Goal: Task Accomplishment & Management: Complete application form

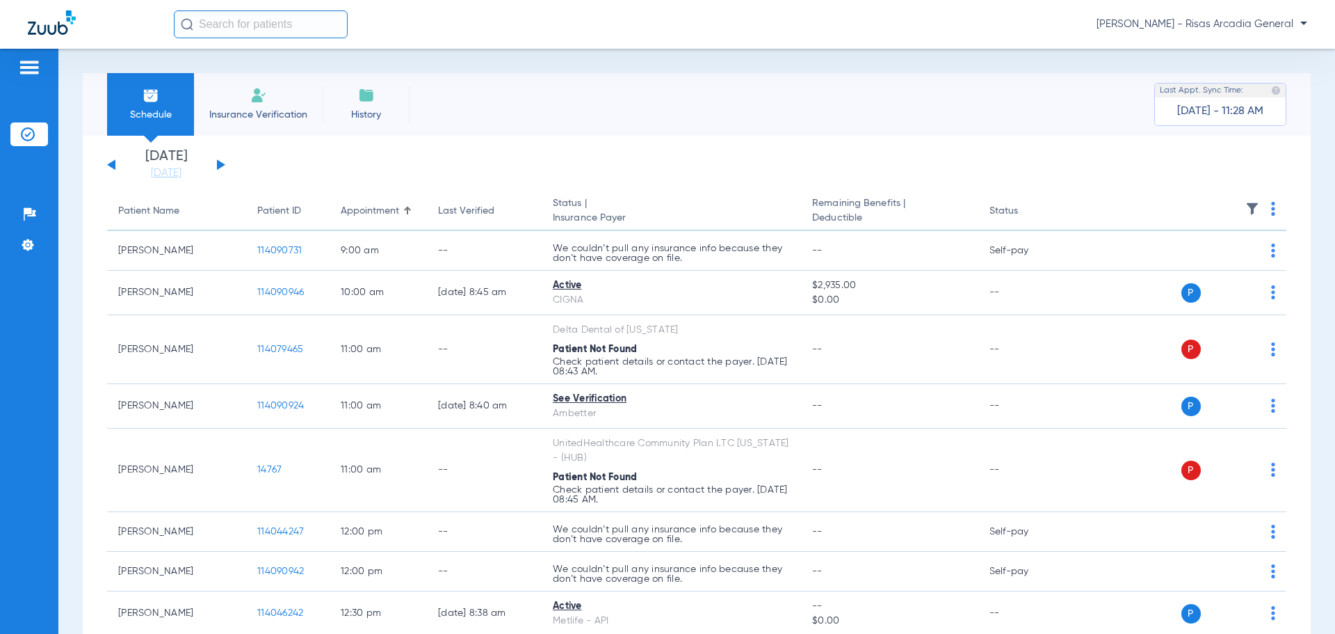
click at [218, 158] on div "[DATE] [DATE] [DATE] [DATE] [DATE] [DATE] [DATE] [DATE] [DATE] [DATE] [DATE] [D…" at bounding box center [166, 165] width 118 height 31
click at [115, 172] on div "[DATE] [DATE] [DATE] [DATE] [DATE] [DATE] [DATE] [DATE] [DATE] [DATE] [DATE] [D…" at bounding box center [166, 165] width 118 height 31
click at [116, 166] on div "[DATE] [DATE] [DATE] [DATE] [DATE] [DATE] [DATE] [DATE] [DATE] [DATE] [DATE] [D…" at bounding box center [166, 165] width 118 height 31
click at [151, 172] on link "[DATE]" at bounding box center [165, 173] width 83 height 14
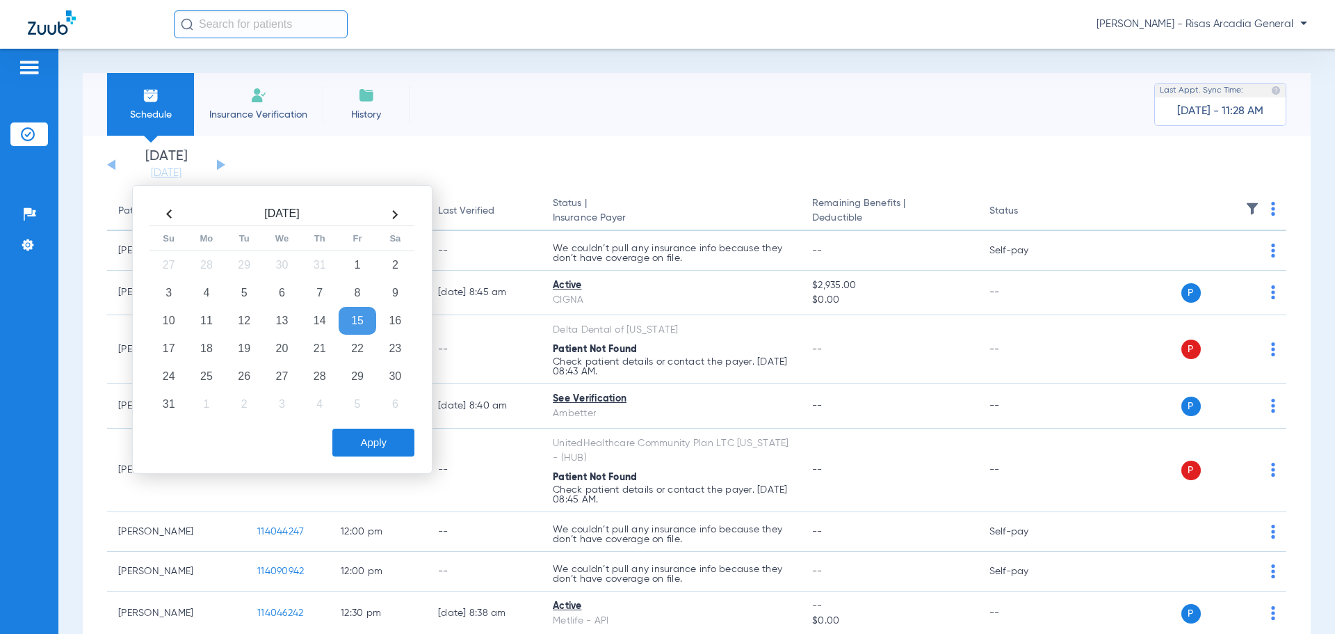
click at [343, 315] on td "15" at bounding box center [358, 321] width 38 height 28
click at [319, 321] on td "14" at bounding box center [320, 321] width 38 height 28
click at [353, 315] on td "15" at bounding box center [358, 321] width 38 height 28
click at [367, 126] on li "History" at bounding box center [366, 104] width 87 height 63
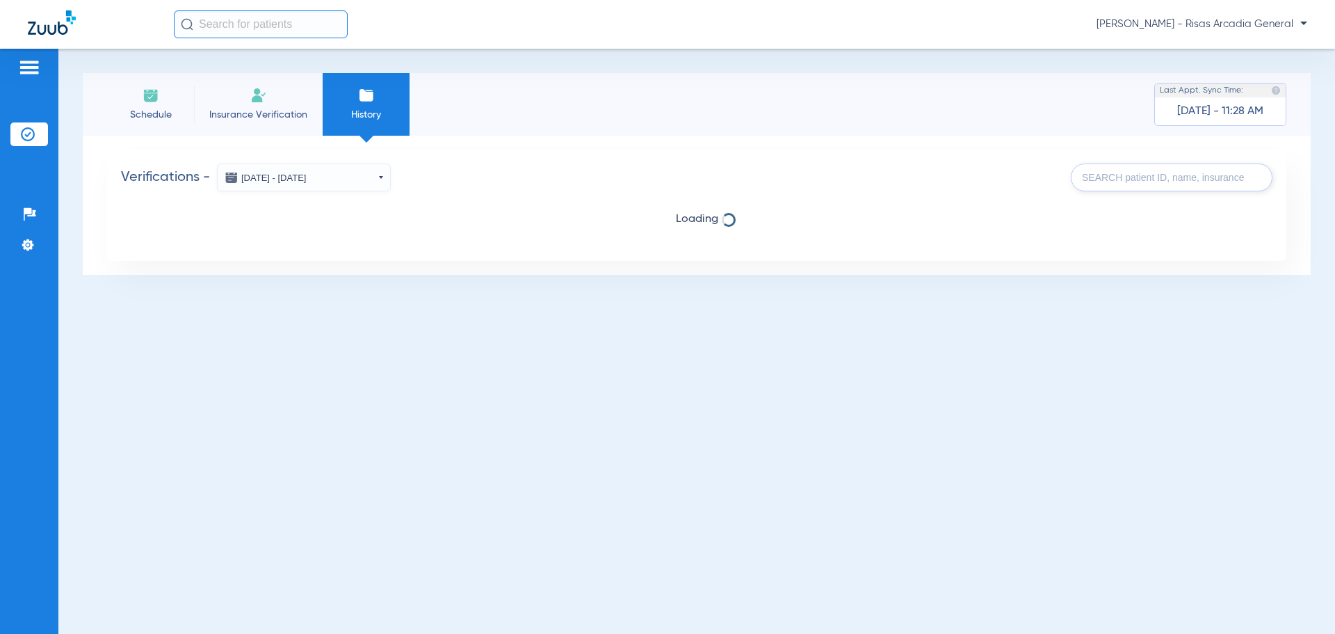
click at [243, 114] on span "Insurance Verification" at bounding box center [258, 115] width 108 height 14
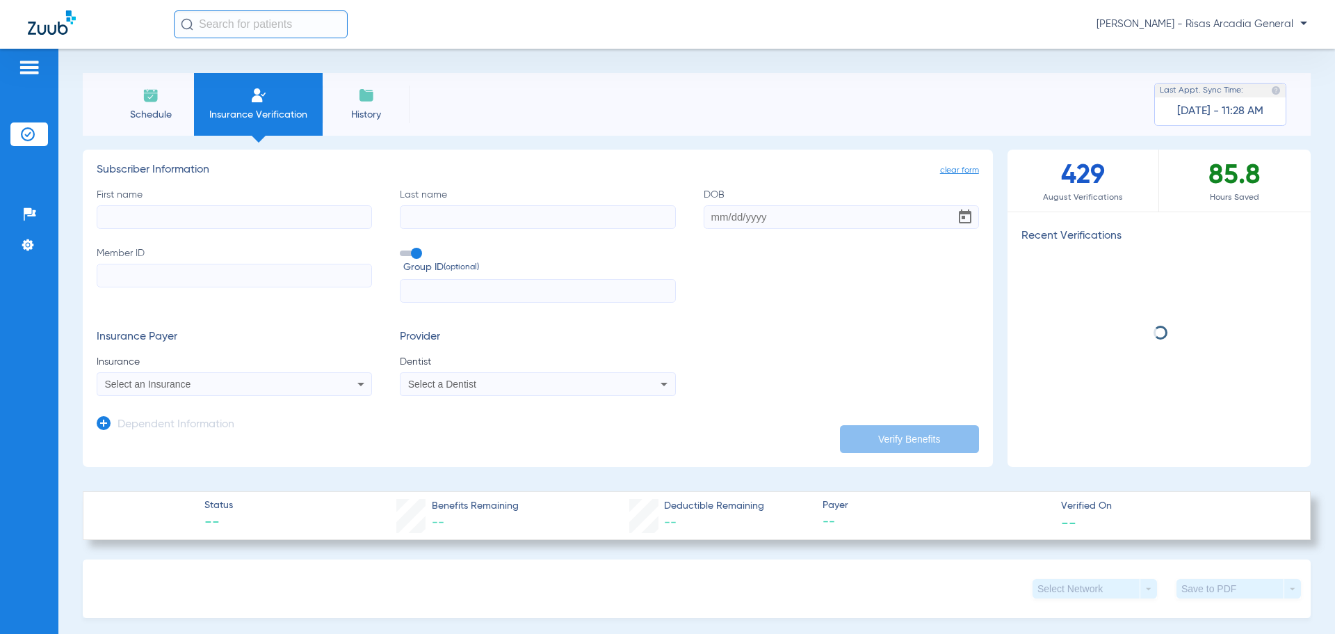
click at [191, 222] on input "First name" at bounding box center [234, 217] width 275 height 24
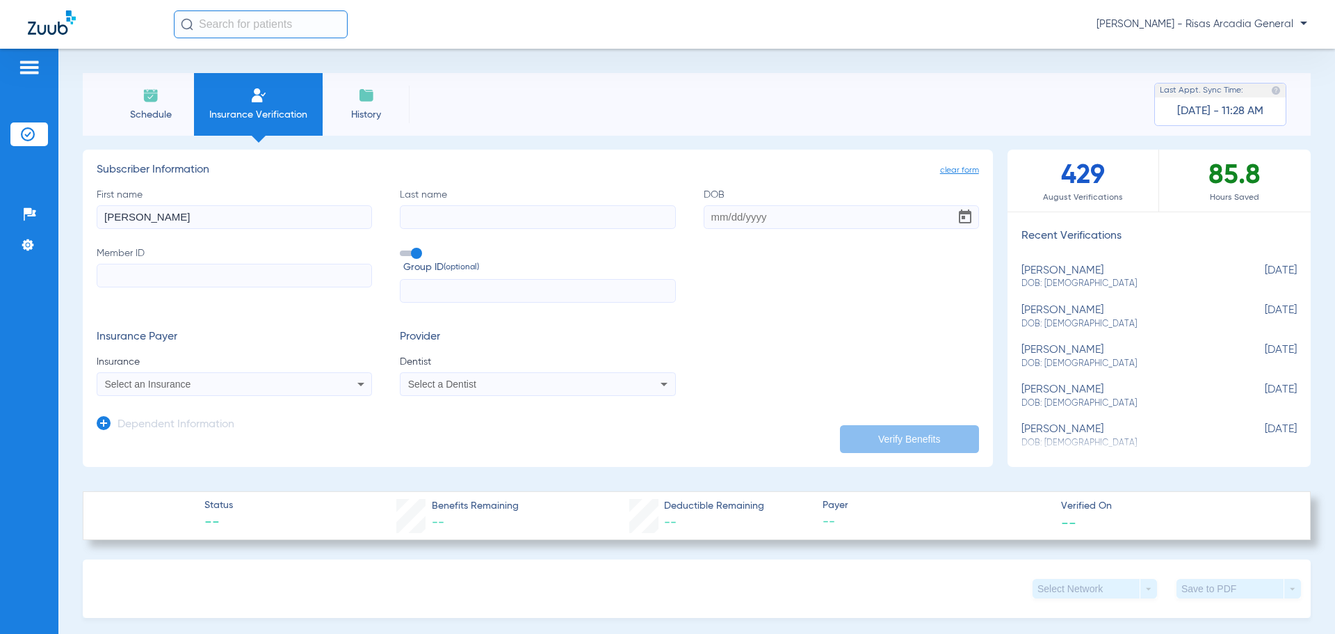
type input "[PERSON_NAME]"
drag, startPoint x: 573, startPoint y: 217, endPoint x: 554, endPoint y: 193, distance: 30.6
click at [573, 216] on input "Last name" at bounding box center [537, 217] width 275 height 24
type input "[PERSON_NAME]"
click at [705, 212] on input "DOB" at bounding box center [841, 217] width 275 height 24
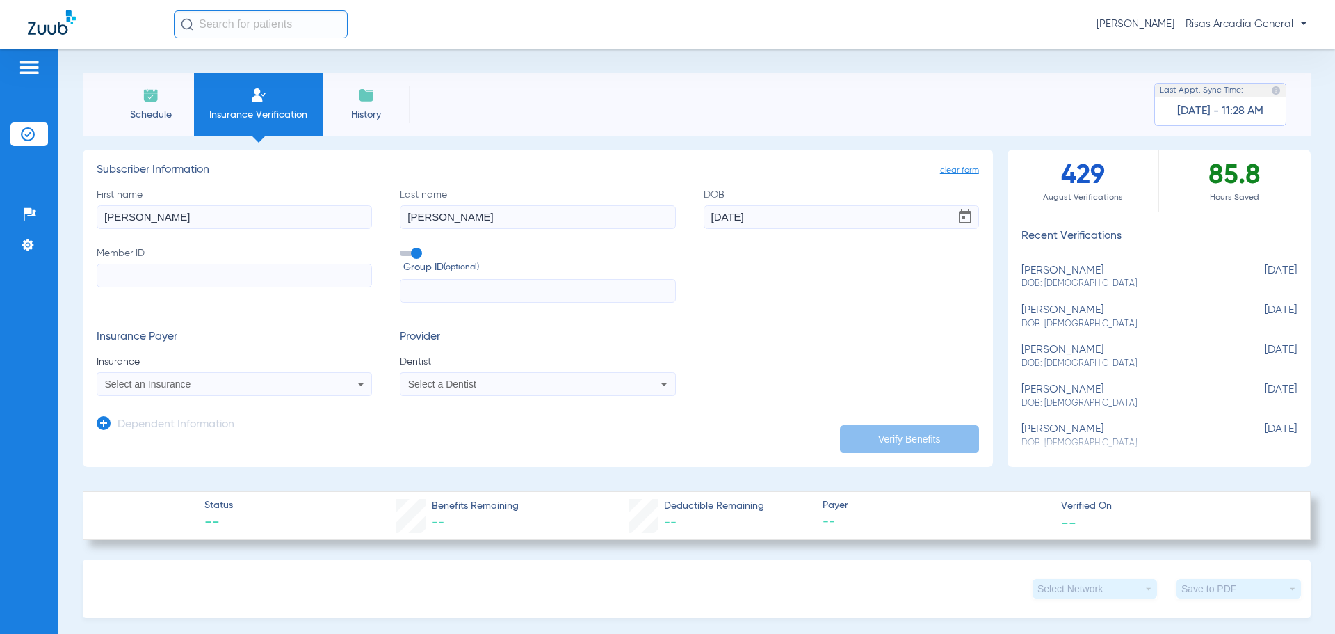
type input "[DATE]"
click at [458, 280] on input "text" at bounding box center [537, 291] width 275 height 24
click at [109, 285] on input "Member ID" at bounding box center [234, 276] width 275 height 24
click at [166, 387] on span "Select an Insurance" at bounding box center [148, 383] width 86 height 11
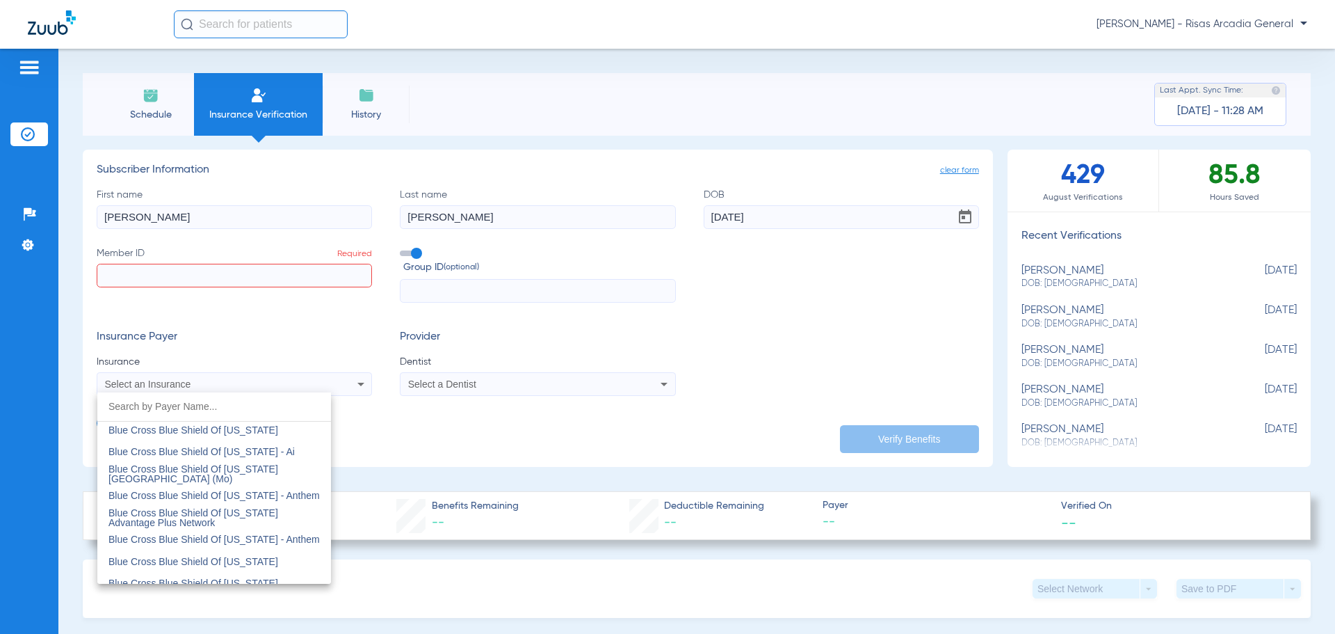
scroll to position [1182, 0]
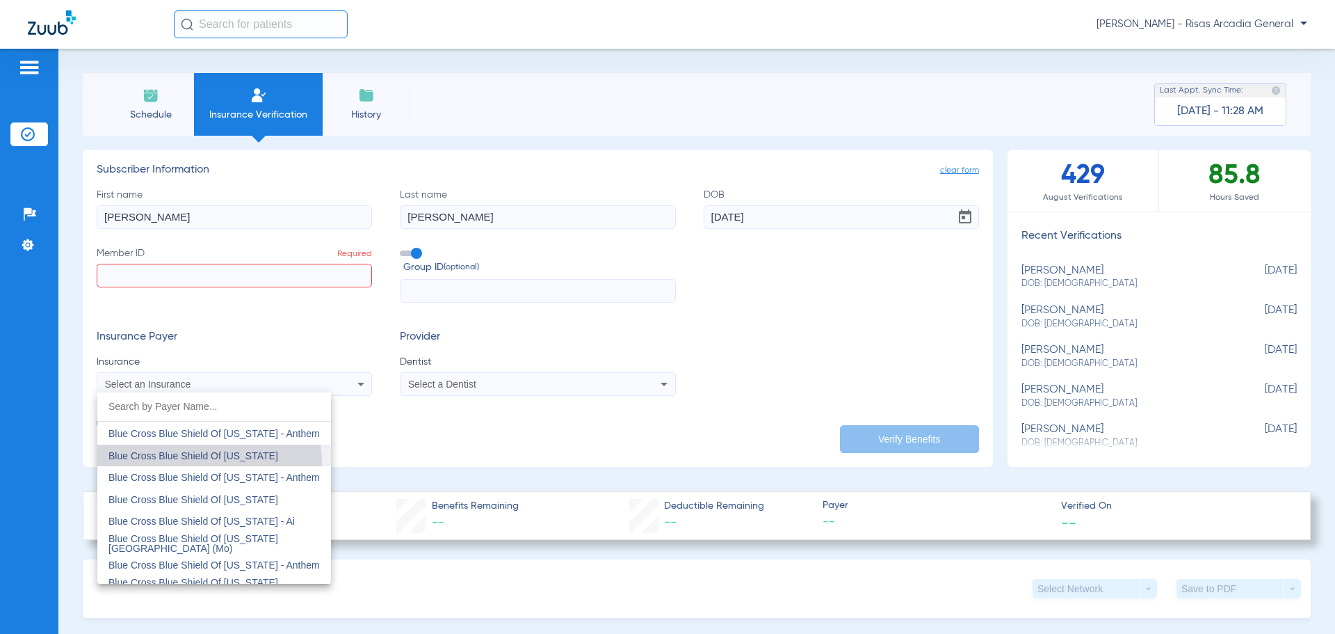
click at [175, 462] on mat-option "Blue Cross Blue Shield Of [US_STATE]" at bounding box center [214, 455] width 234 height 22
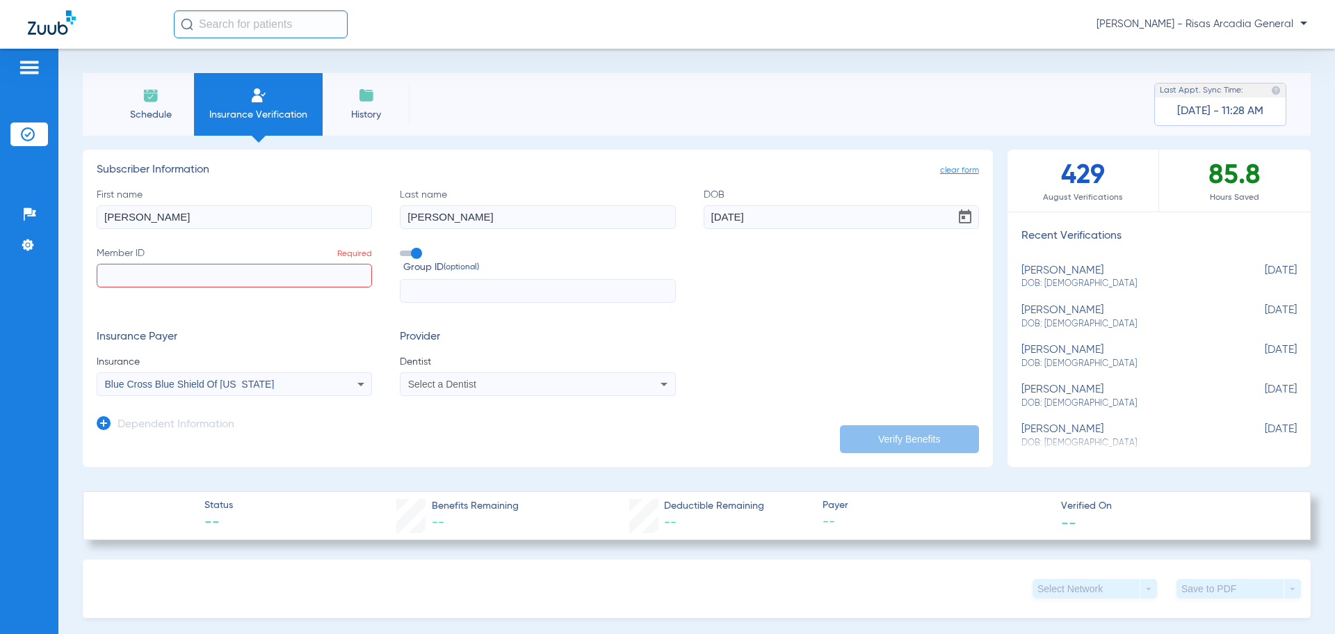
click at [136, 268] on input "Member ID Required" at bounding box center [234, 276] width 275 height 24
paste input "814166218"
type input "814166218"
click at [507, 383] on div "Select a Dentist" at bounding box center [512, 384] width 208 height 10
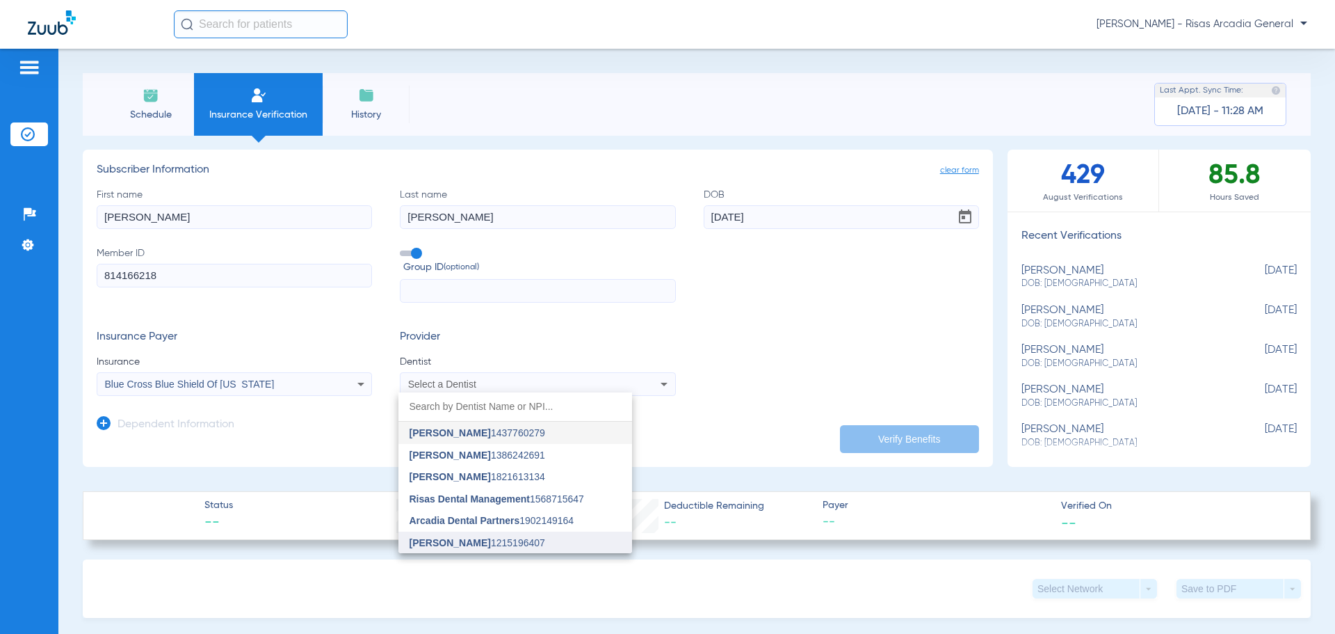
click at [483, 544] on span "[PERSON_NAME] 1215196407" at bounding box center [478, 543] width 136 height 10
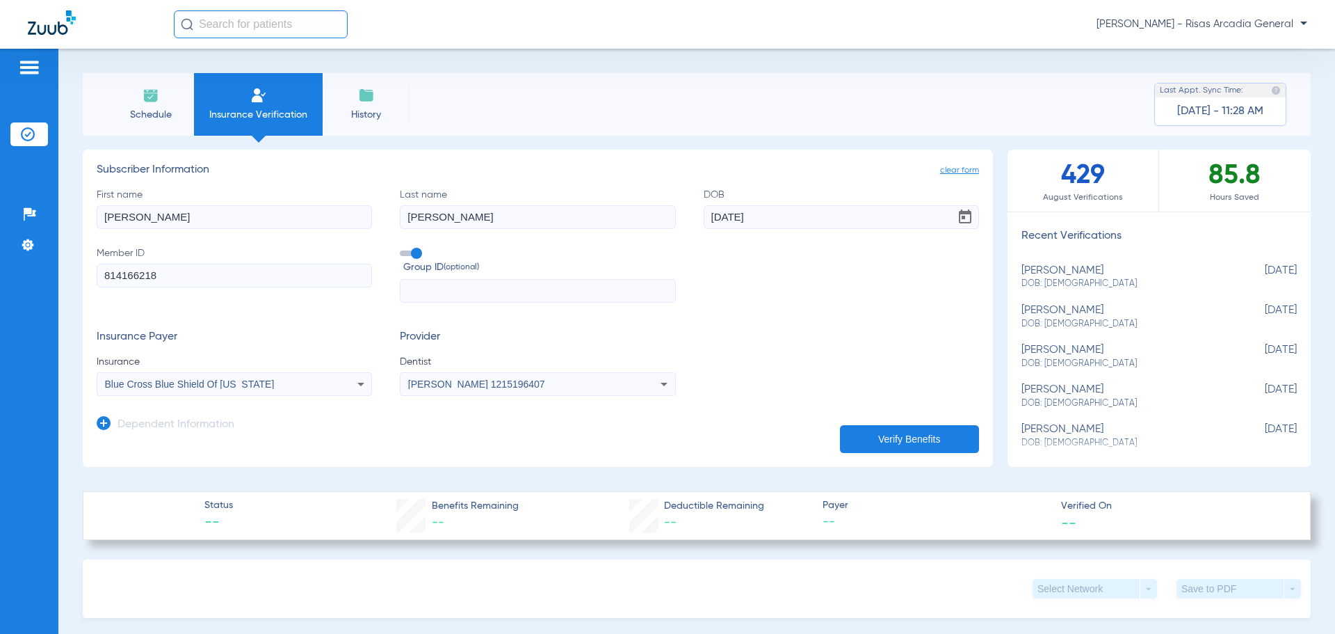
drag, startPoint x: 85, startPoint y: 219, endPoint x: 0, endPoint y: 221, distance: 84.9
click at [0, 221] on div "Patients Insurance Verification Setup Help Center Settings Schedule Insurance V…" at bounding box center [667, 366] width 1335 height 634
type input "[PERSON_NAME]"
click at [885, 417] on app-dependent-form "Dependent Information" at bounding box center [538, 419] width 883 height 47
click at [892, 428] on form "clear form Subscriber Information First name [PERSON_NAME] Last name [PERSON_NA…" at bounding box center [538, 302] width 883 height 279
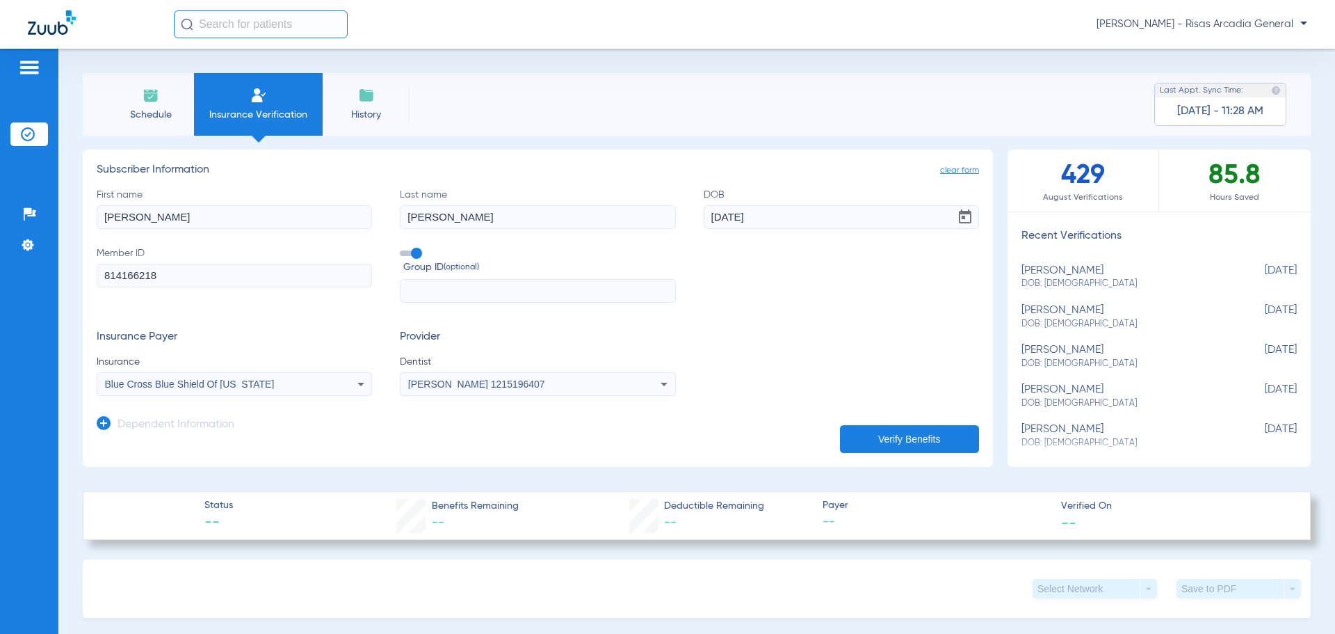
click at [884, 446] on button "Verify Benefits" at bounding box center [909, 439] width 139 height 28
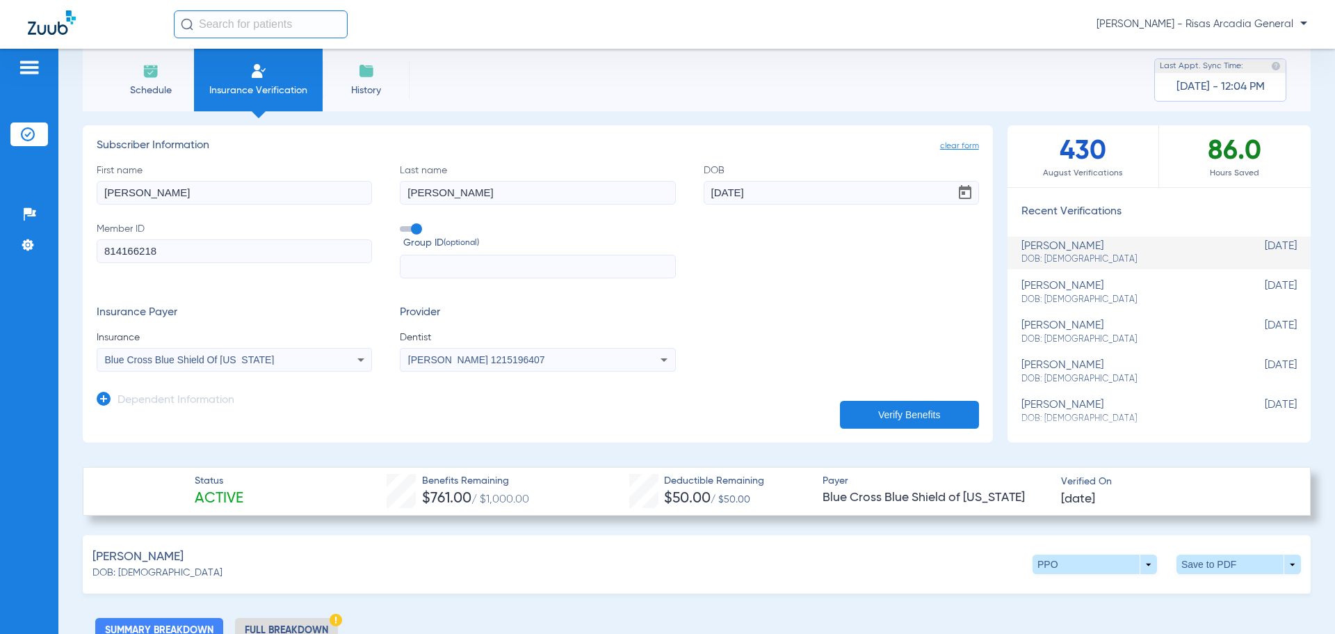
scroll to position [0, 0]
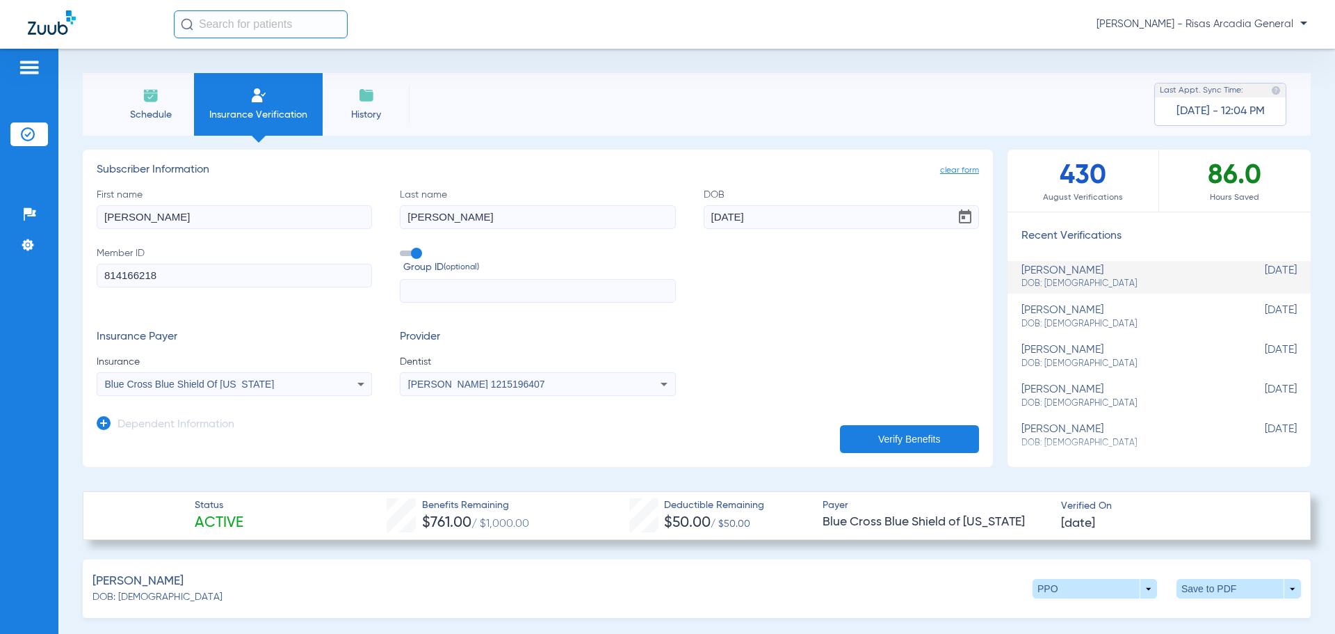
click at [250, 102] on li "Insurance Verification" at bounding box center [258, 104] width 129 height 63
click at [129, 117] on span "Schedule" at bounding box center [151, 115] width 66 height 14
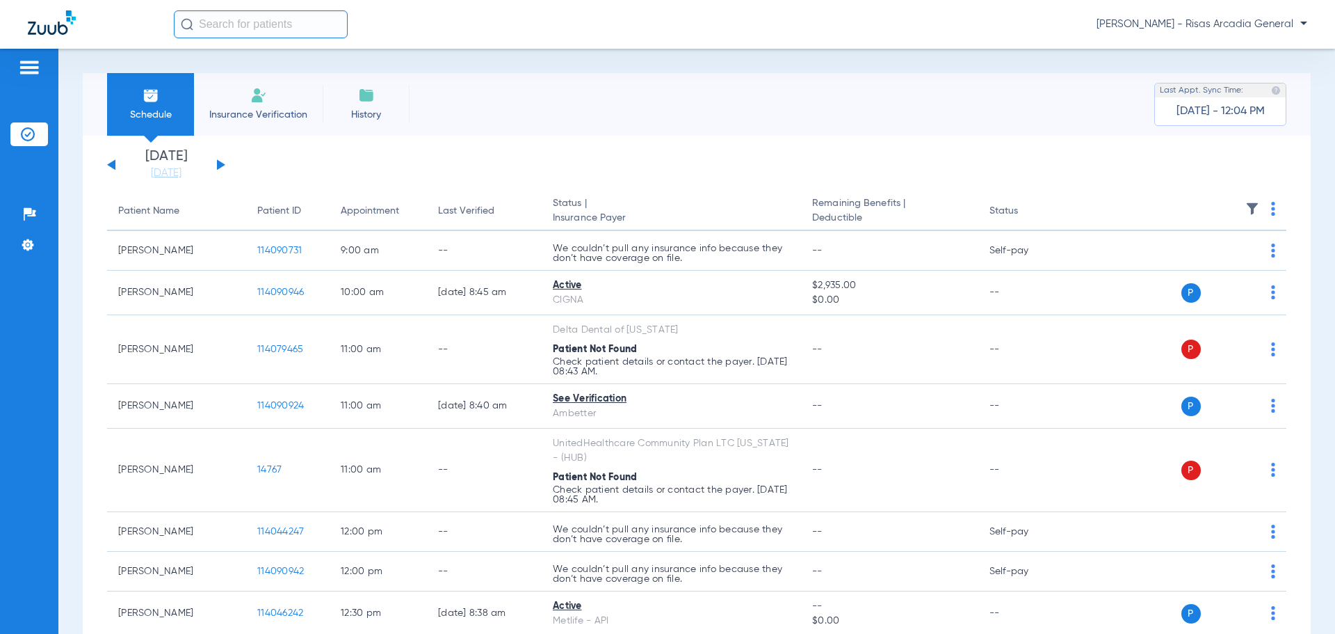
click at [297, 106] on li "Insurance Verification" at bounding box center [258, 104] width 129 height 63
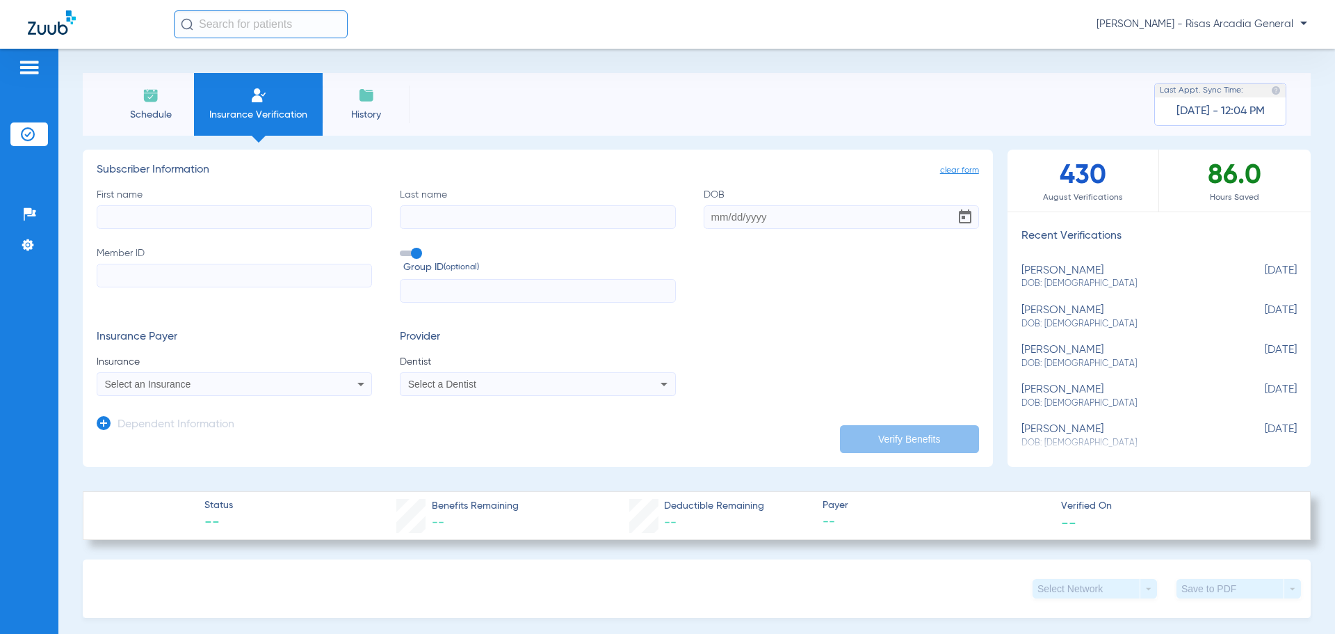
click at [127, 217] on input "First name" at bounding box center [234, 217] width 275 height 24
click at [194, 216] on input "First name Required" at bounding box center [234, 217] width 275 height 24
type input "SHAINA"
click at [442, 222] on input "Last name" at bounding box center [537, 217] width 275 height 24
type input "[PERSON_NAME]"
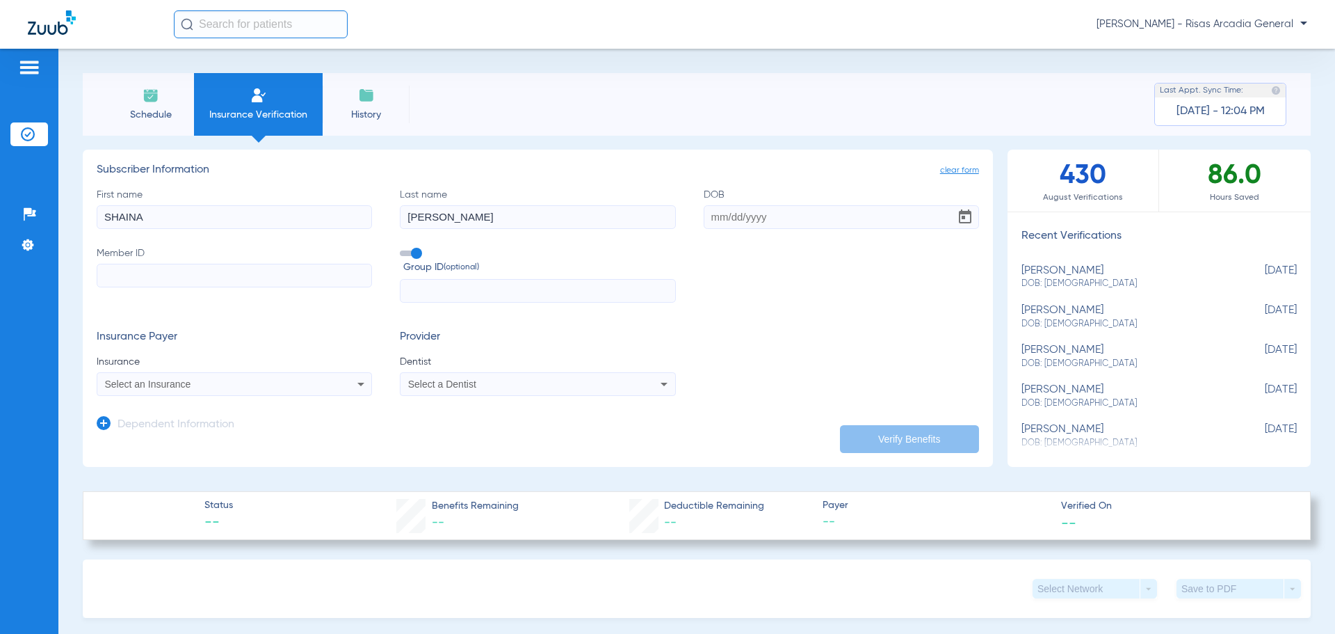
click at [715, 220] on input "DOB" at bounding box center [841, 217] width 275 height 24
type input "[DATE]"
click at [105, 279] on input "Member ID" at bounding box center [234, 276] width 275 height 24
click at [150, 385] on span "Select an Insurance" at bounding box center [148, 383] width 86 height 11
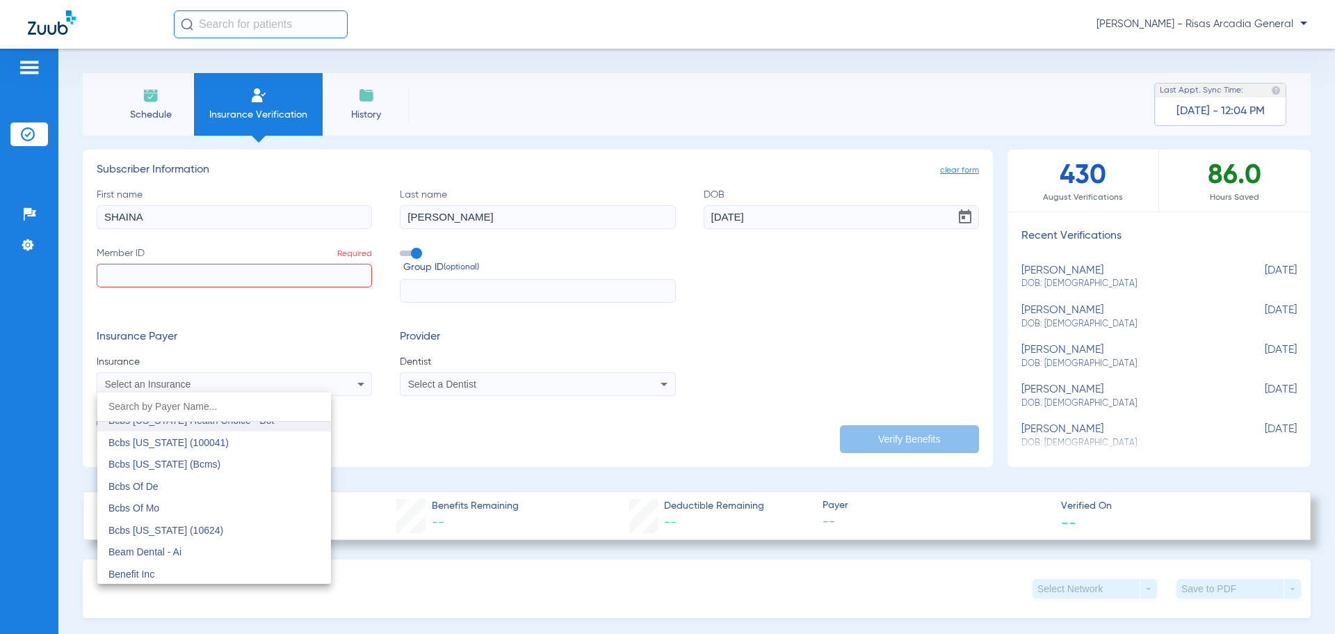
scroll to position [904, 0]
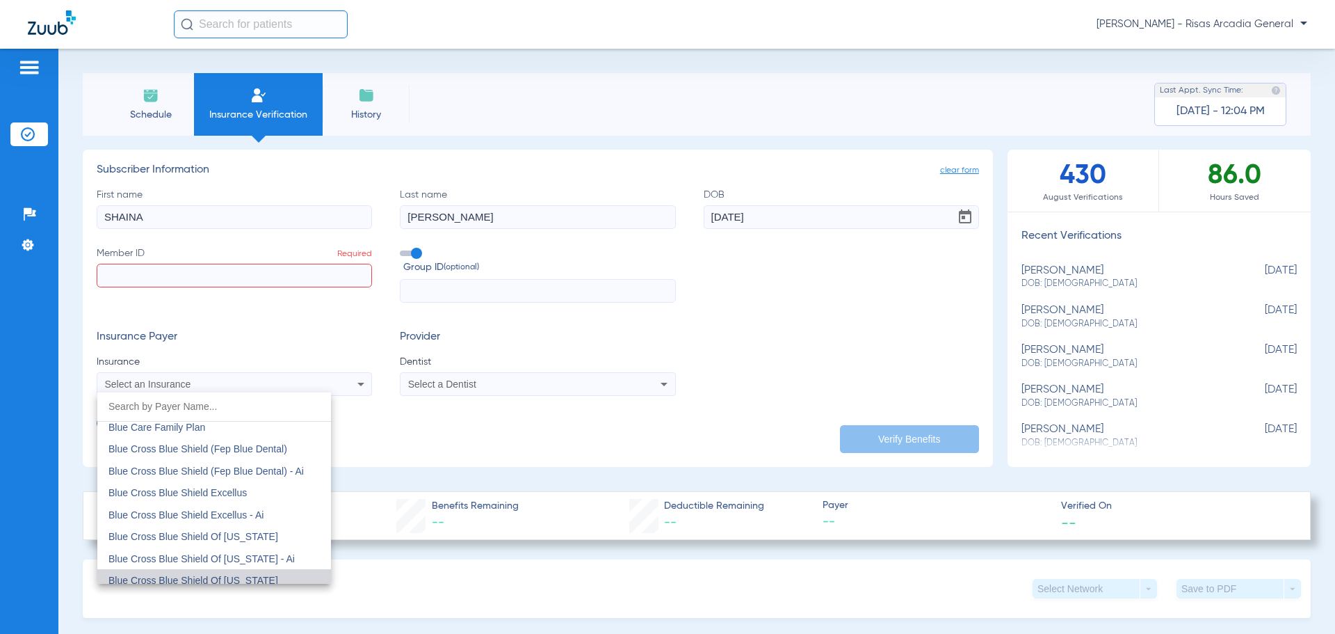
click at [237, 571] on mat-option "Blue Cross Blue Shield Of [US_STATE]" at bounding box center [214, 580] width 234 height 22
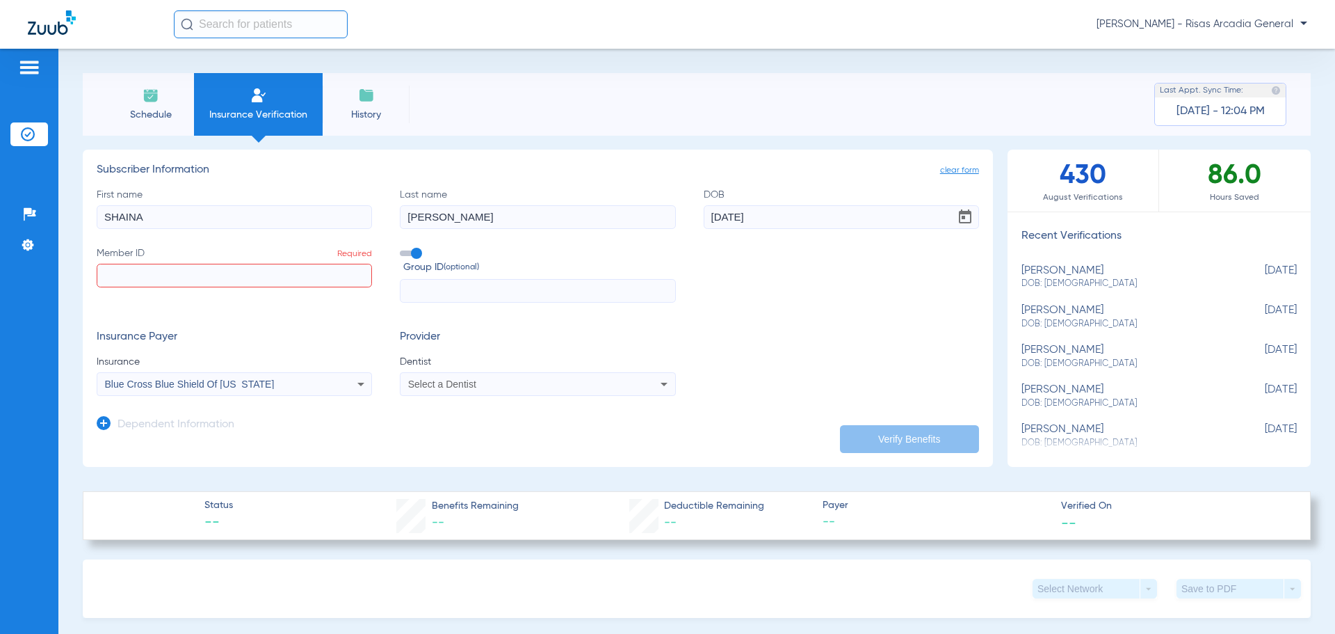
click at [165, 279] on input "Member ID Required" at bounding box center [234, 276] width 275 height 24
type input "99D888636745"
click at [429, 387] on span "Select a Dentist" at bounding box center [442, 383] width 68 height 11
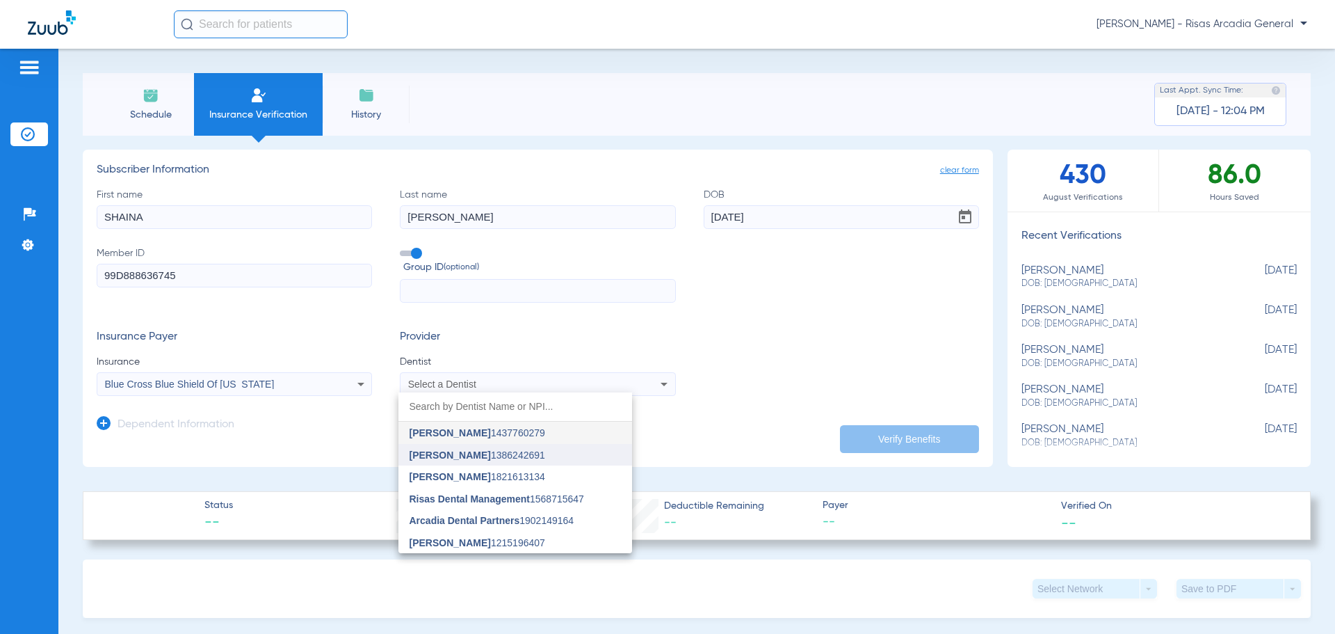
click at [444, 458] on span "[PERSON_NAME]" at bounding box center [450, 454] width 81 height 11
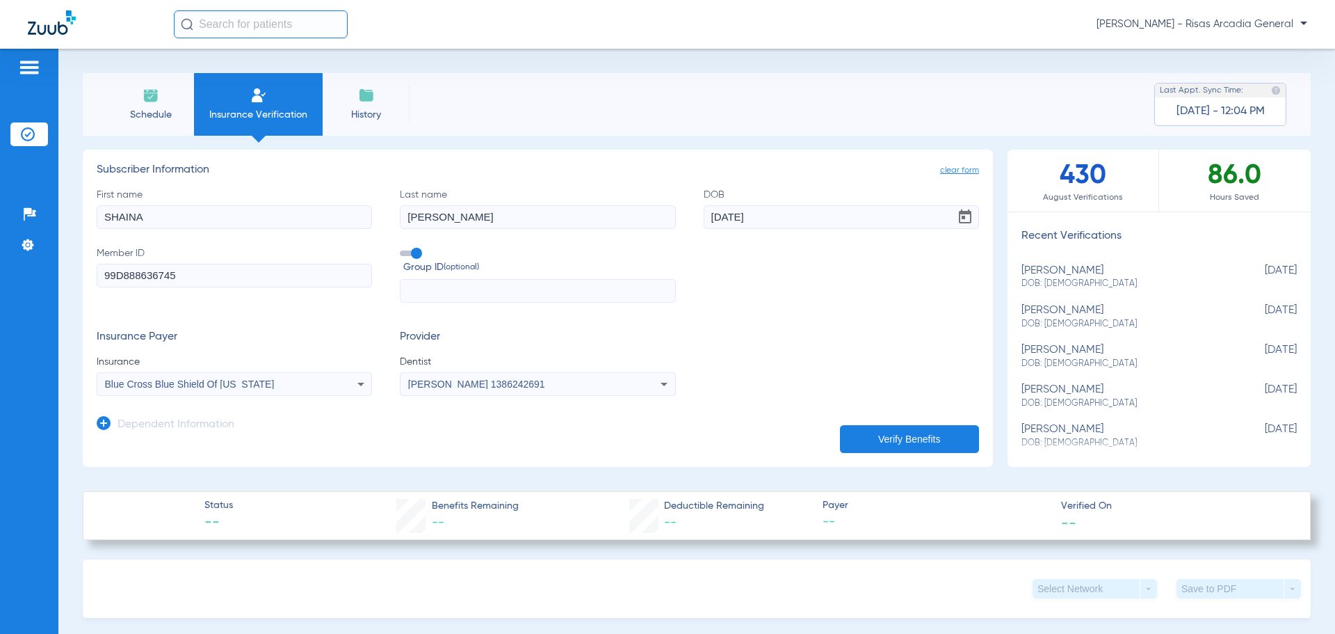
click at [896, 428] on button "Verify Benefits" at bounding box center [909, 439] width 139 height 28
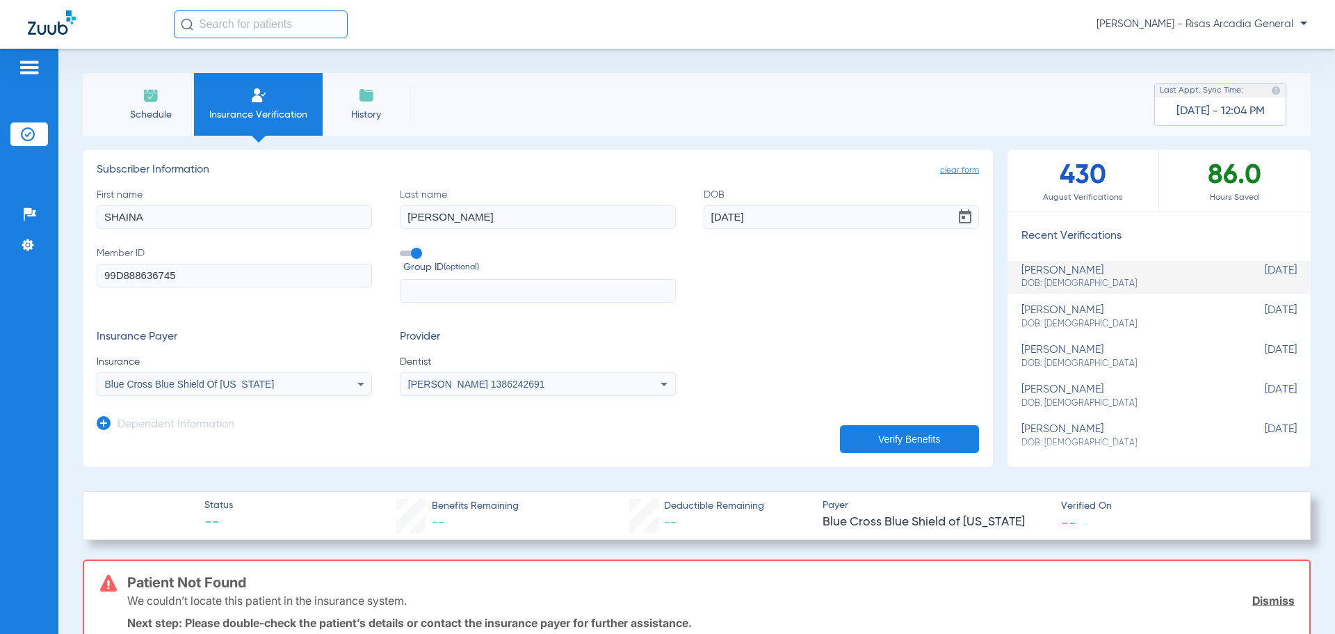
click at [232, 228] on input "SHAINA" at bounding box center [234, 217] width 275 height 24
drag, startPoint x: 227, startPoint y: 225, endPoint x: 0, endPoint y: 191, distance: 229.3
click at [0, 191] on div "Patients Insurance Verification Setup Help Center Settings Schedule Insurance V…" at bounding box center [667, 366] width 1335 height 634
type input "[PERSON_NAME]"
drag, startPoint x: 810, startPoint y: 220, endPoint x: 316, endPoint y: 152, distance: 498.5
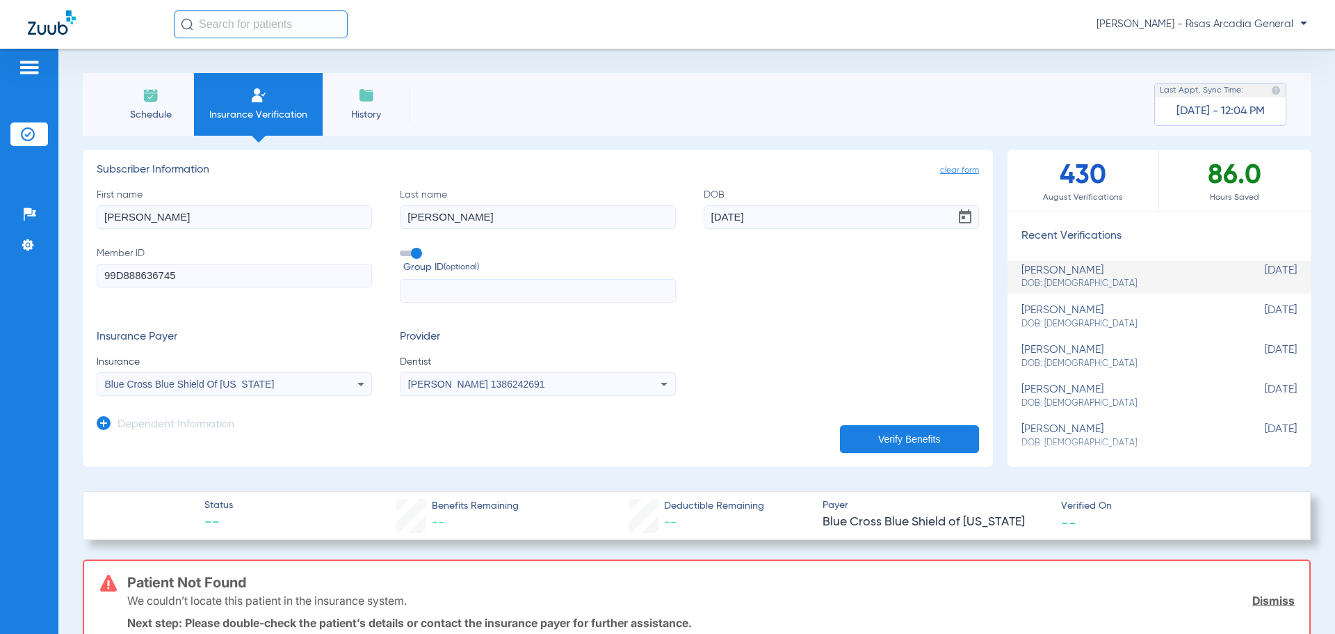
click at [456, 209] on div "First name [PERSON_NAME] Last name [PERSON_NAME] [DEMOGRAPHIC_DATA] Member ID 9…" at bounding box center [538, 245] width 883 height 115
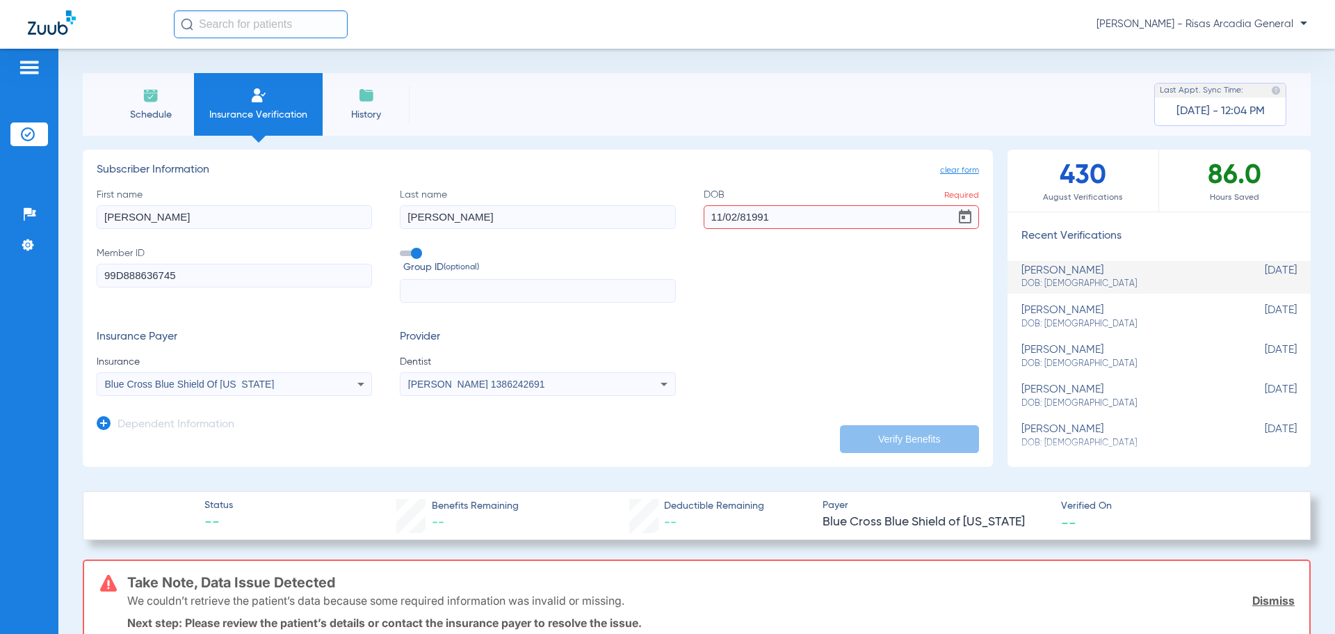
click at [741, 225] on input "11/02/81991" at bounding box center [841, 217] width 275 height 24
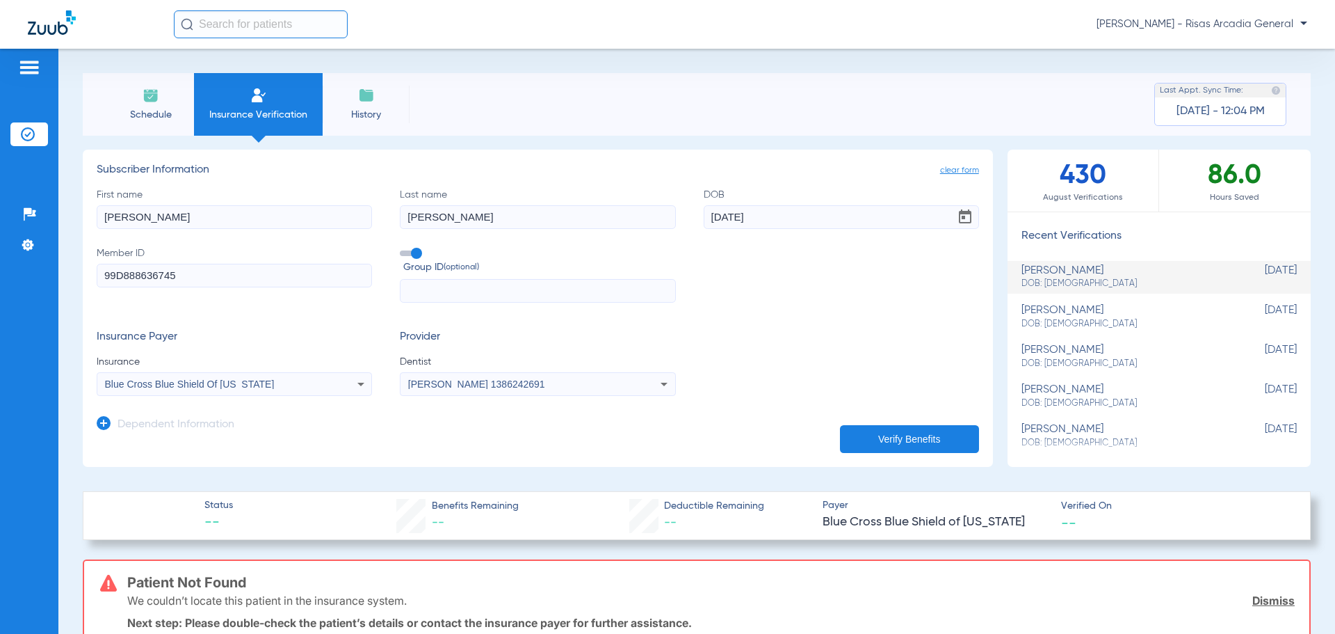
type input "[DATE]"
click at [885, 427] on button "Verify Benefits" at bounding box center [909, 439] width 139 height 28
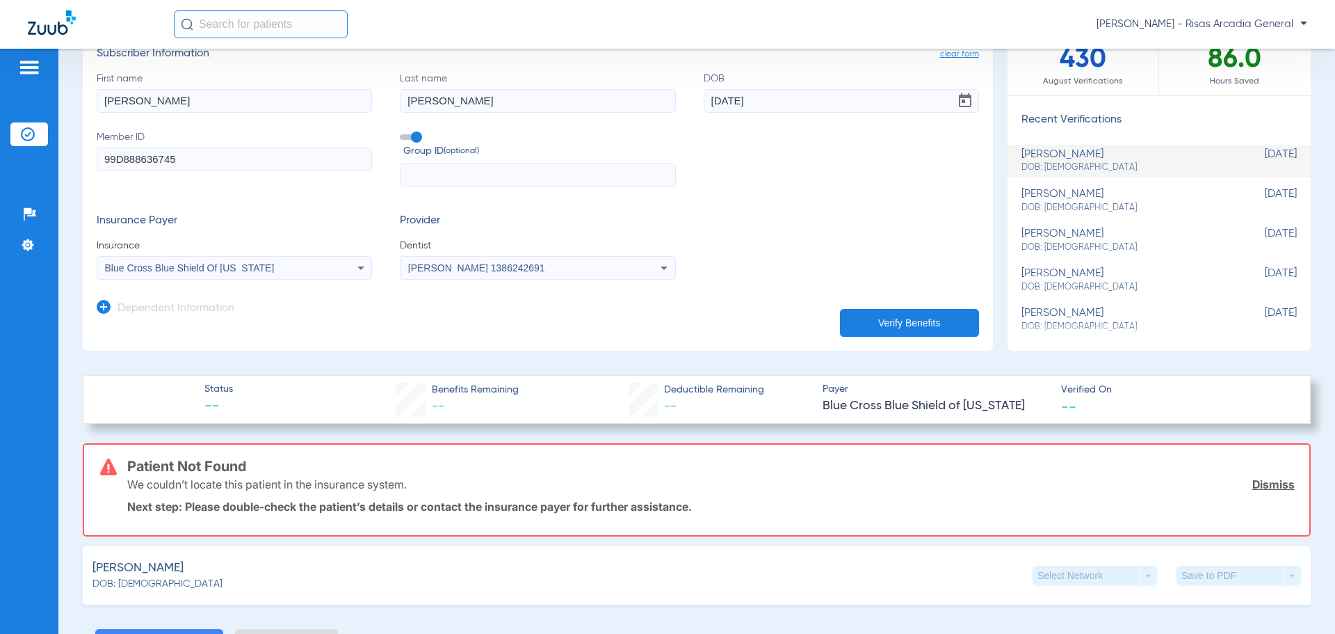
scroll to position [139, 0]
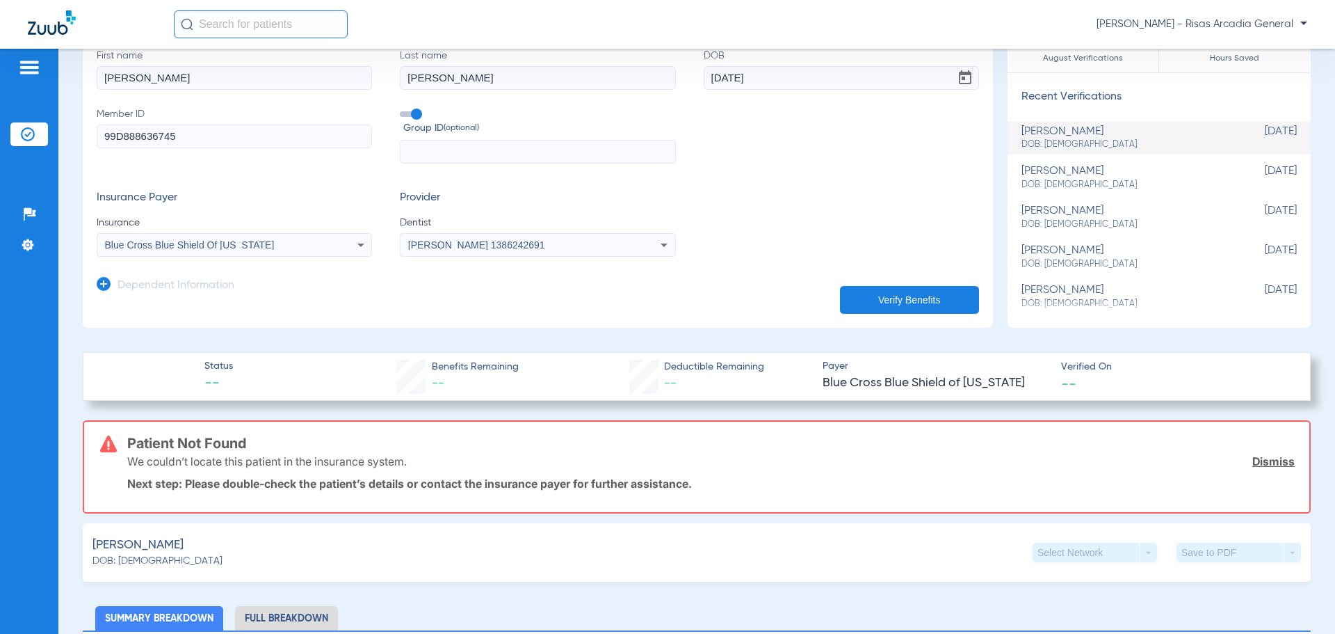
click at [171, 252] on div "Blue Cross Blue Shield Of [US_STATE]" at bounding box center [234, 244] width 274 height 17
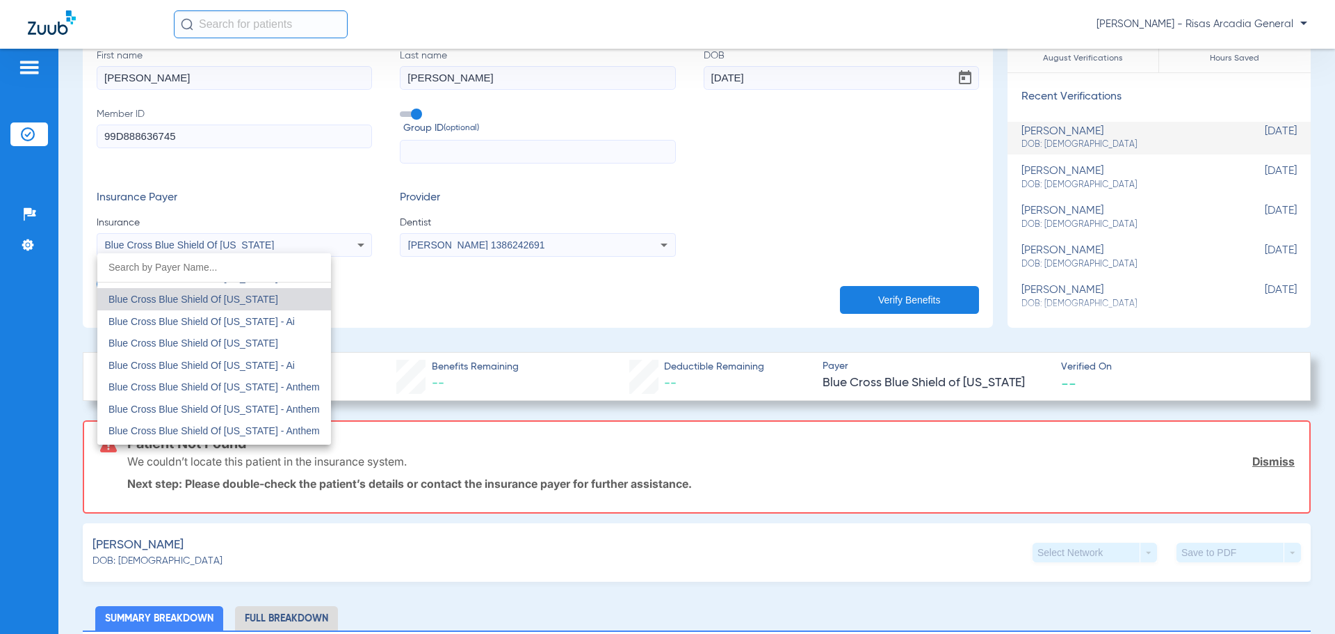
scroll to position [1051, 0]
click at [181, 314] on span "Blue Cross Blue Shield Of [US_STATE] - Ai" at bounding box center [201, 316] width 186 height 11
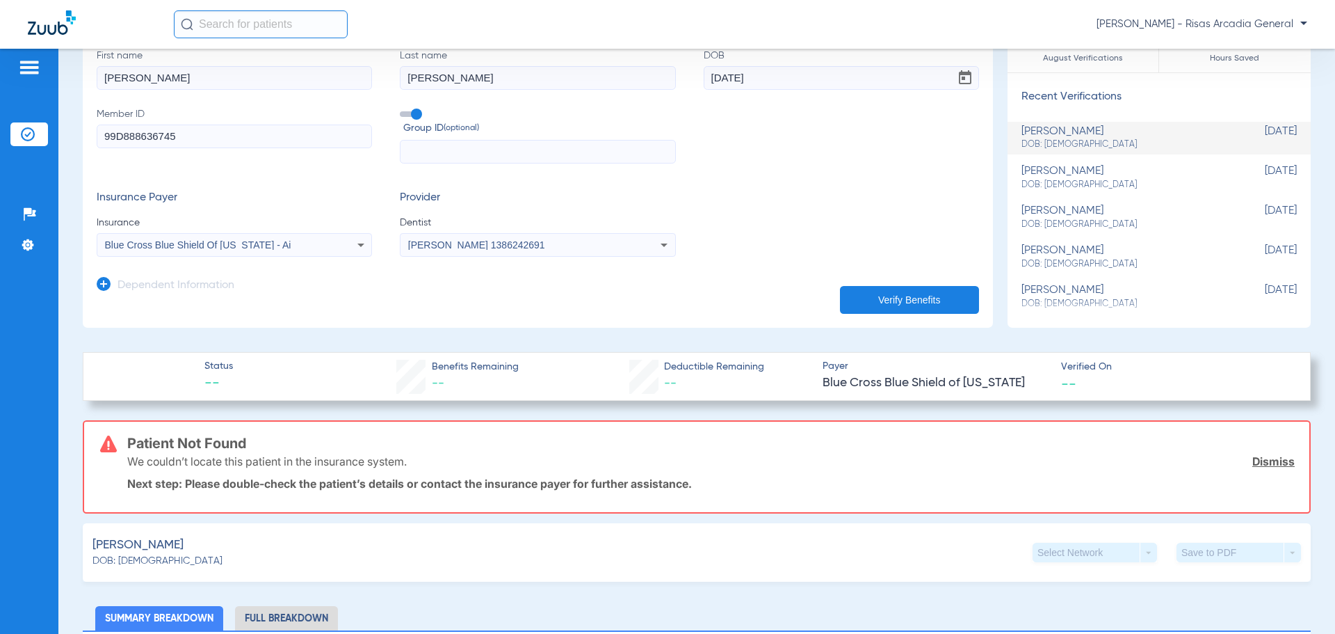
click at [901, 296] on button "Verify Benefits" at bounding box center [909, 300] width 139 height 28
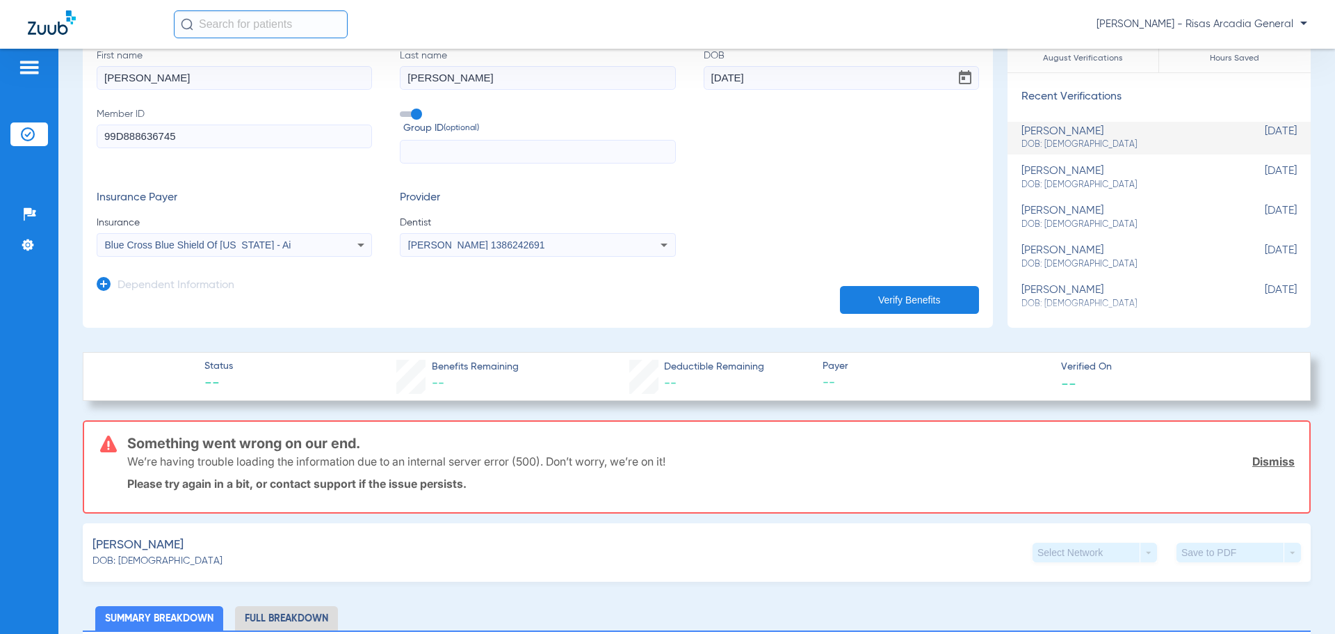
click at [287, 251] on div "Blue Cross Blue Shield Of [US_STATE] - Ai" at bounding box center [234, 244] width 274 height 17
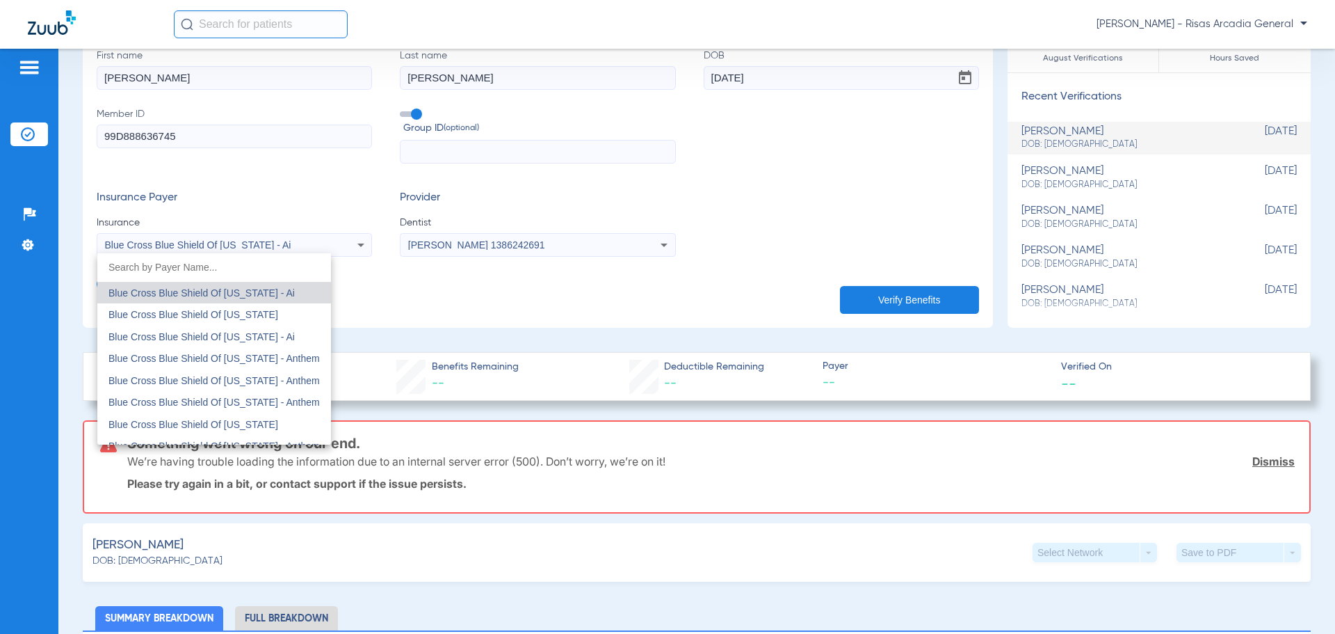
scroll to position [1212, 0]
